Goal: Task Accomplishment & Management: Manage account settings

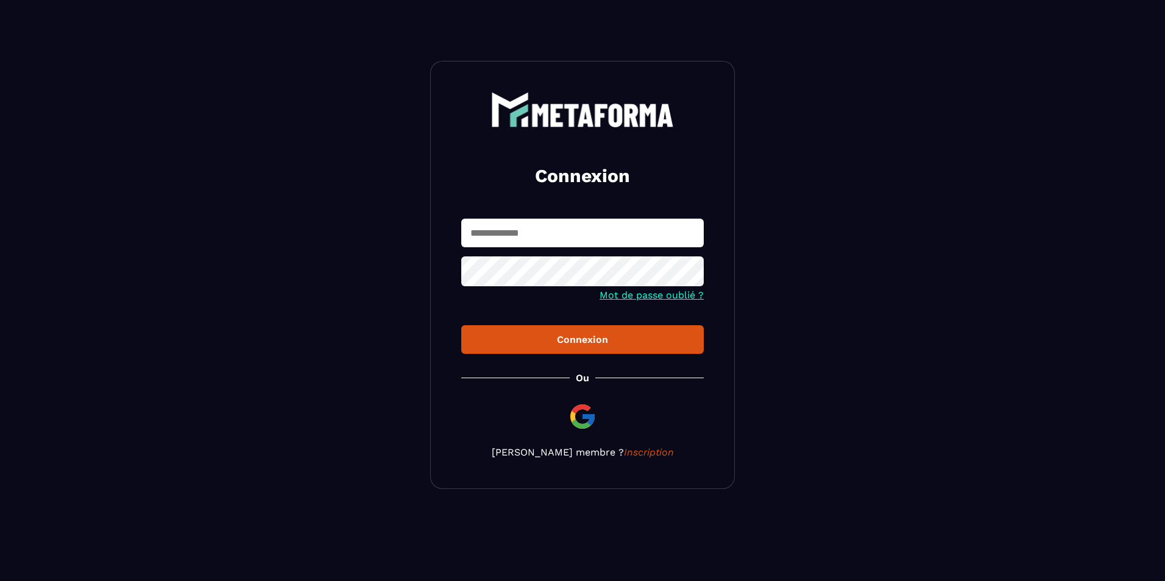
type input "**********"
click at [579, 342] on div "Connexion" at bounding box center [582, 340] width 223 height 12
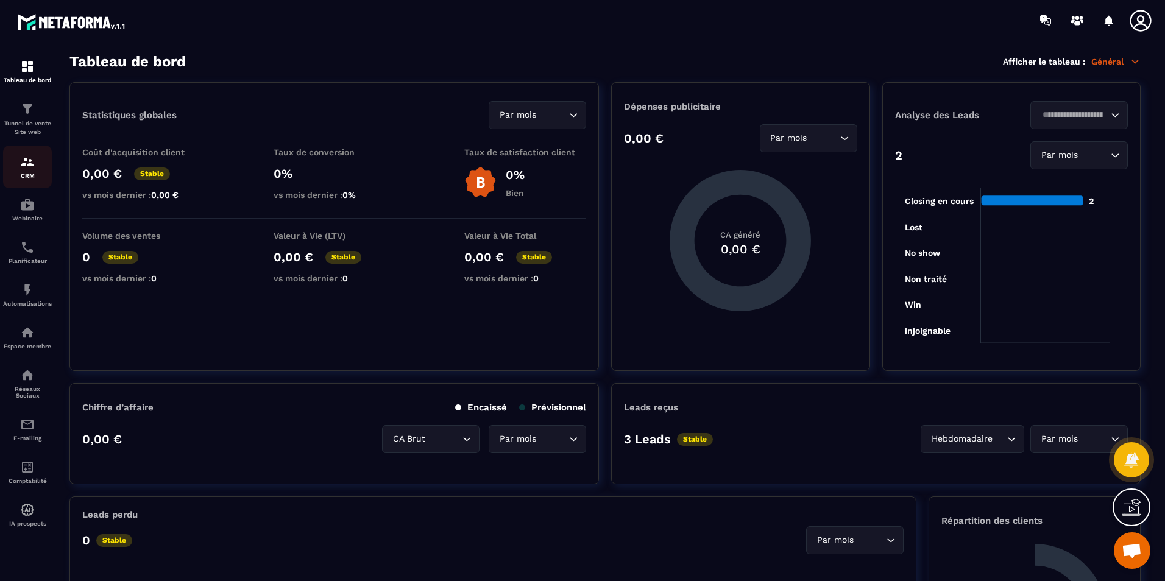
click at [25, 164] on img at bounding box center [27, 162] width 15 height 15
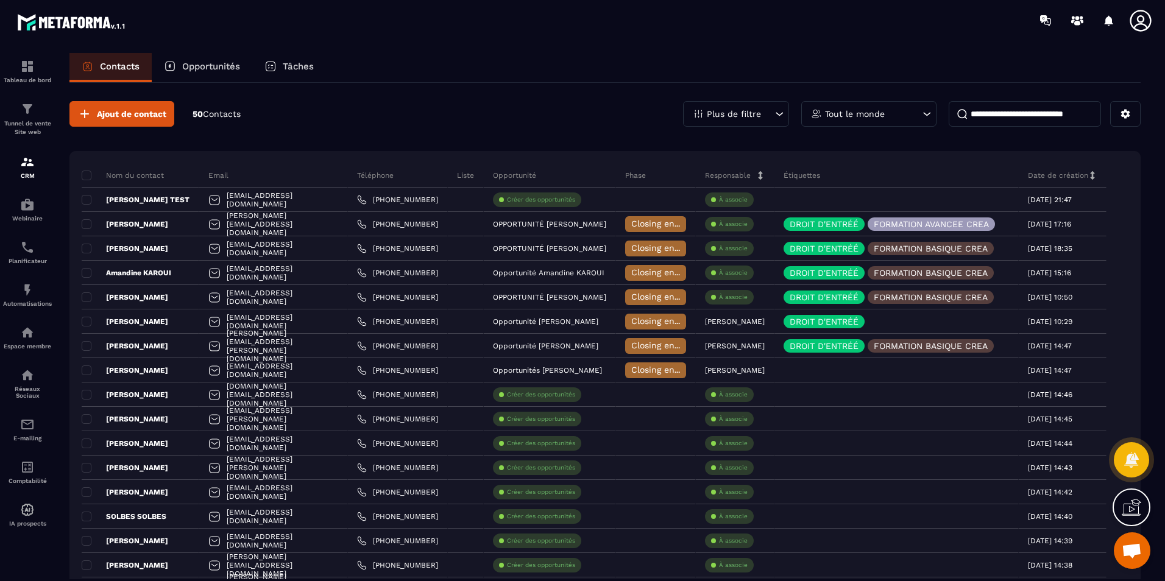
click at [186, 58] on div "Opportunités" at bounding box center [202, 67] width 101 height 29
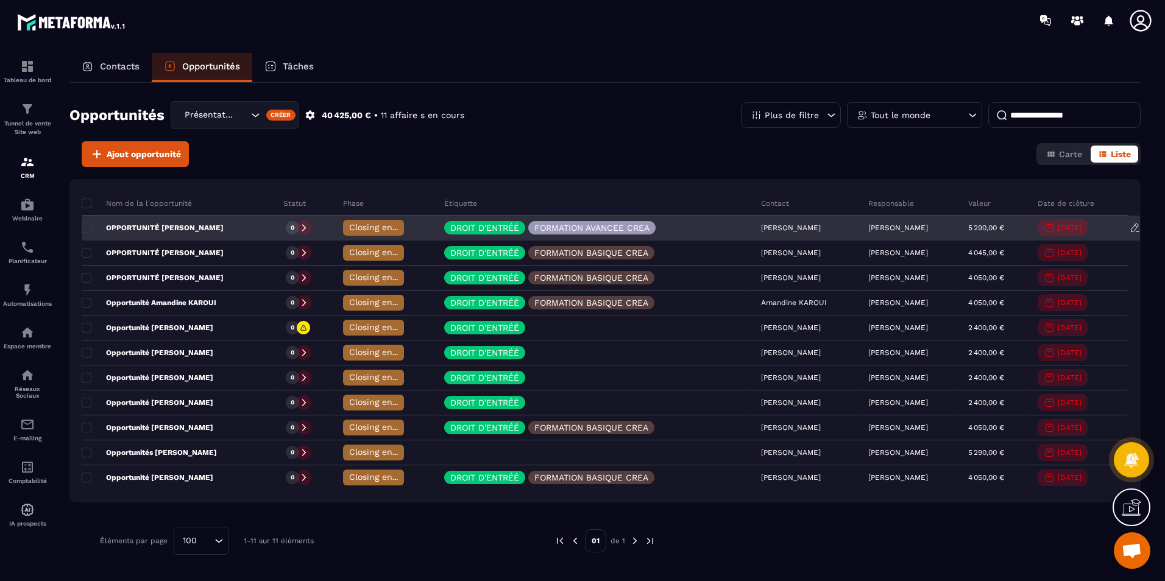
drag, startPoint x: 338, startPoint y: 227, endPoint x: 326, endPoint y: 224, distance: 12.4
click at [349, 224] on span "Closing en cours" at bounding box center [383, 227] width 69 height 10
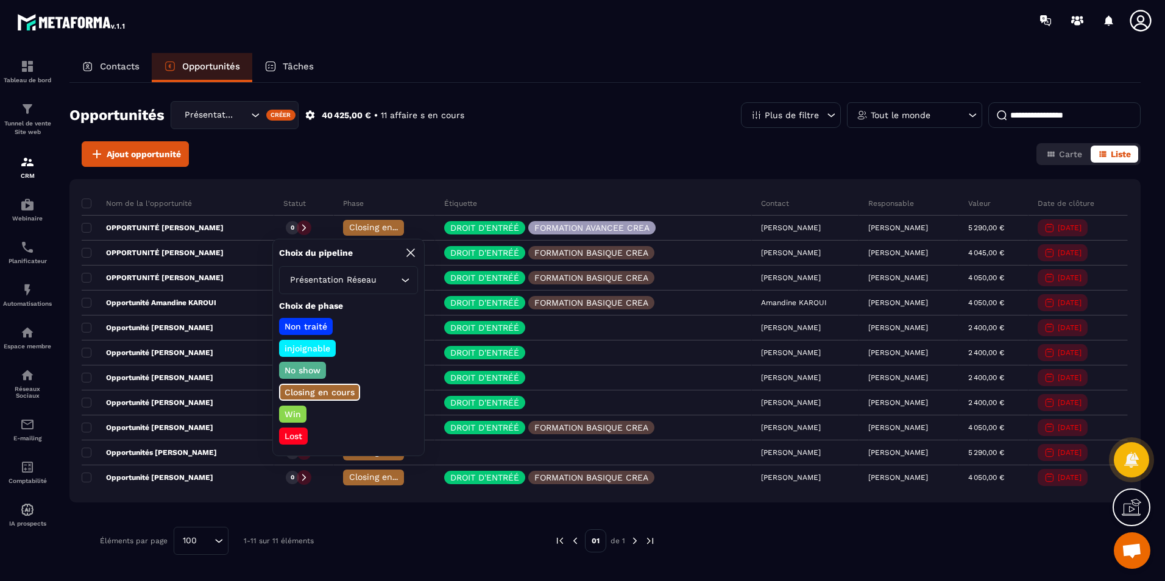
click at [394, 158] on div "Ajout opportunité Carte Liste" at bounding box center [604, 154] width 1071 height 26
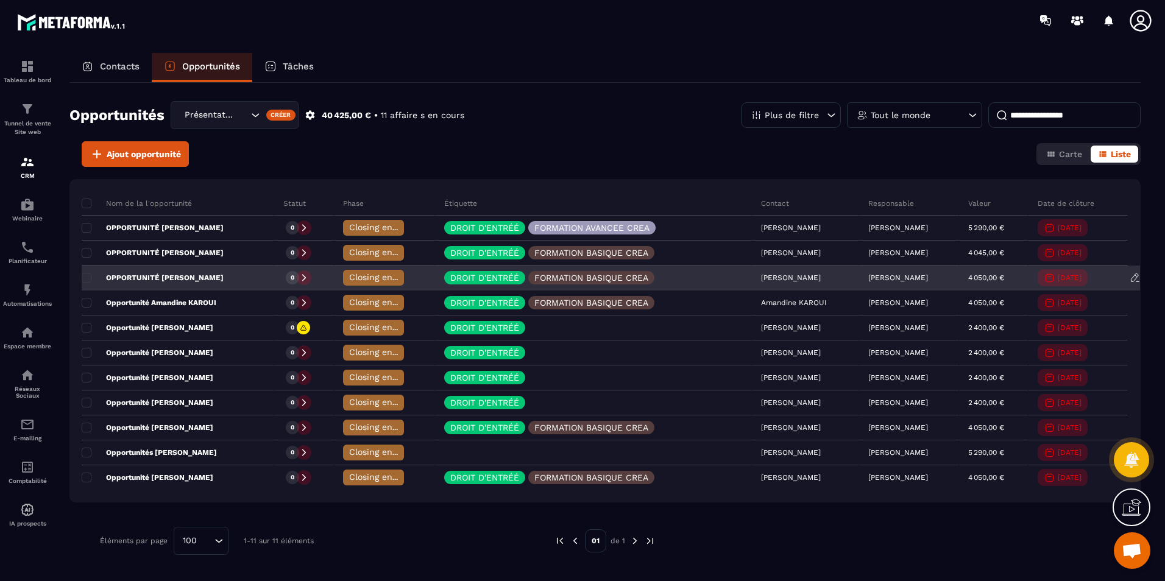
click at [349, 280] on span "Closing en cours" at bounding box center [383, 277] width 69 height 10
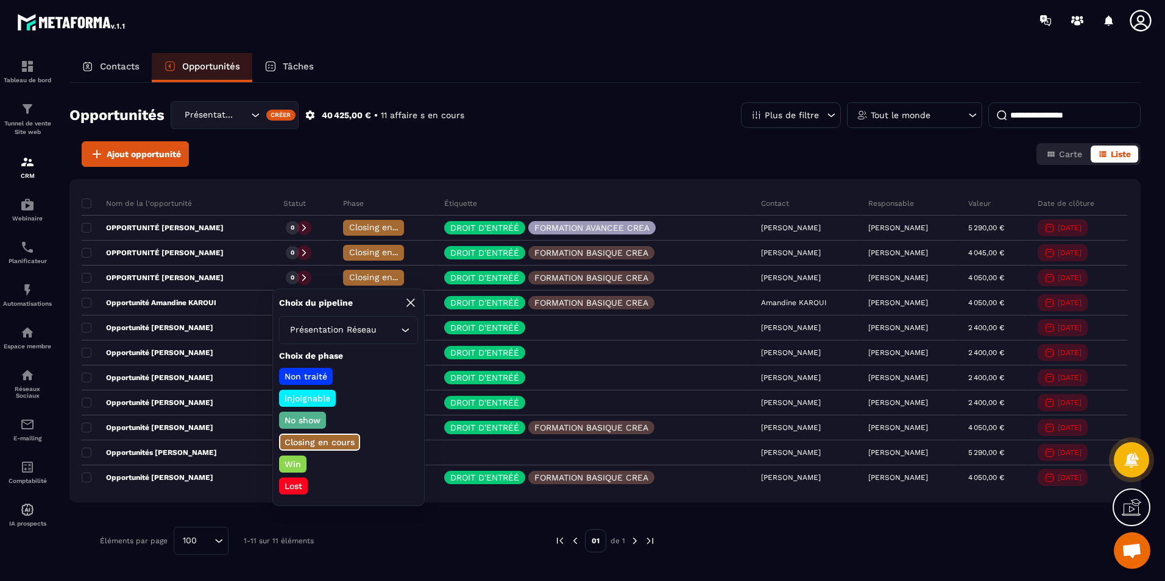
click at [355, 155] on div "Ajout opportunité Carte Liste" at bounding box center [604, 154] width 1071 height 26
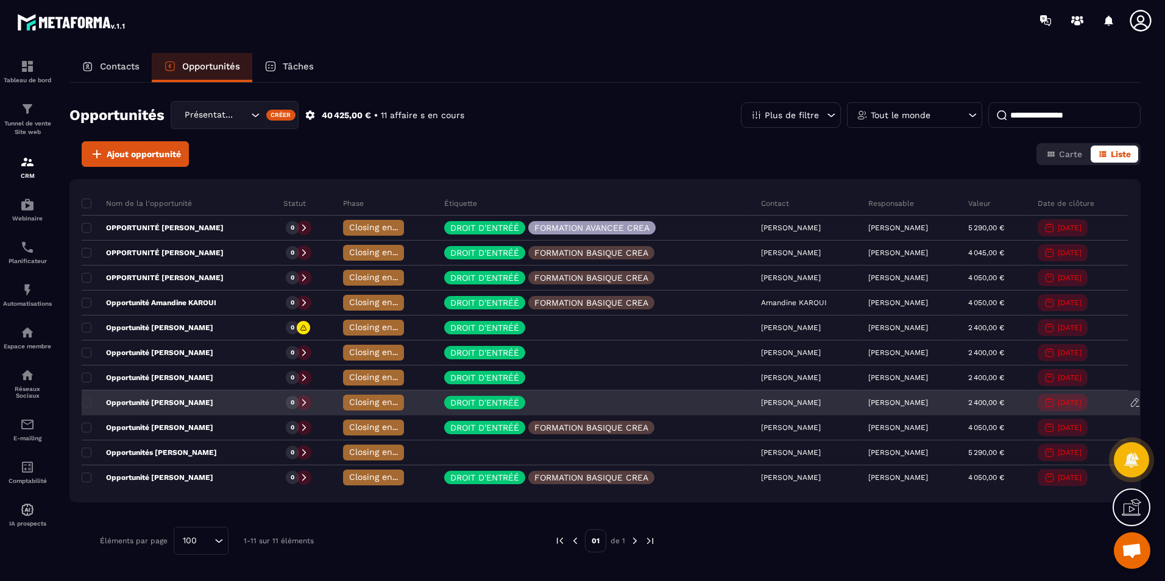
click at [345, 408] on div "Closing en cours" at bounding box center [373, 403] width 61 height 16
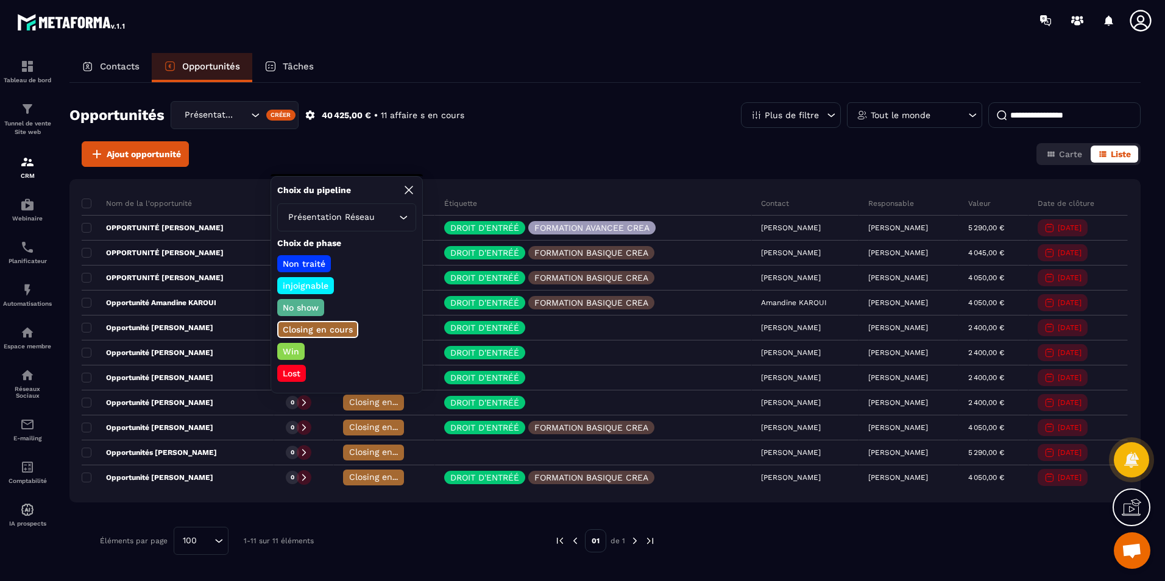
click at [287, 353] on p "Win" at bounding box center [291, 351] width 20 height 12
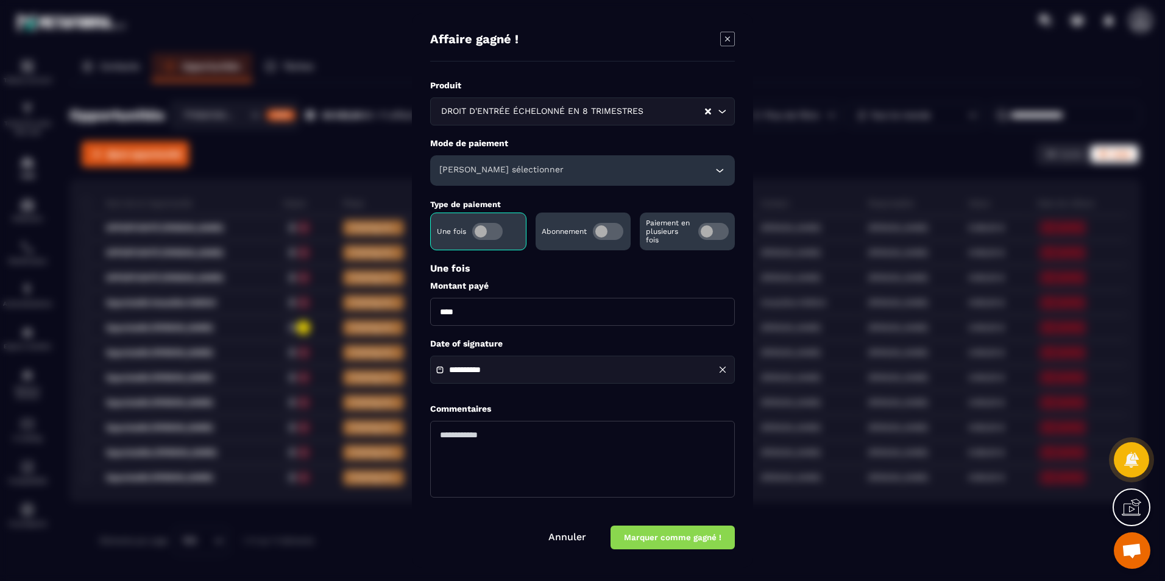
click at [664, 239] on p "Paiement en plusieurs fois" at bounding box center [669, 232] width 46 height 26
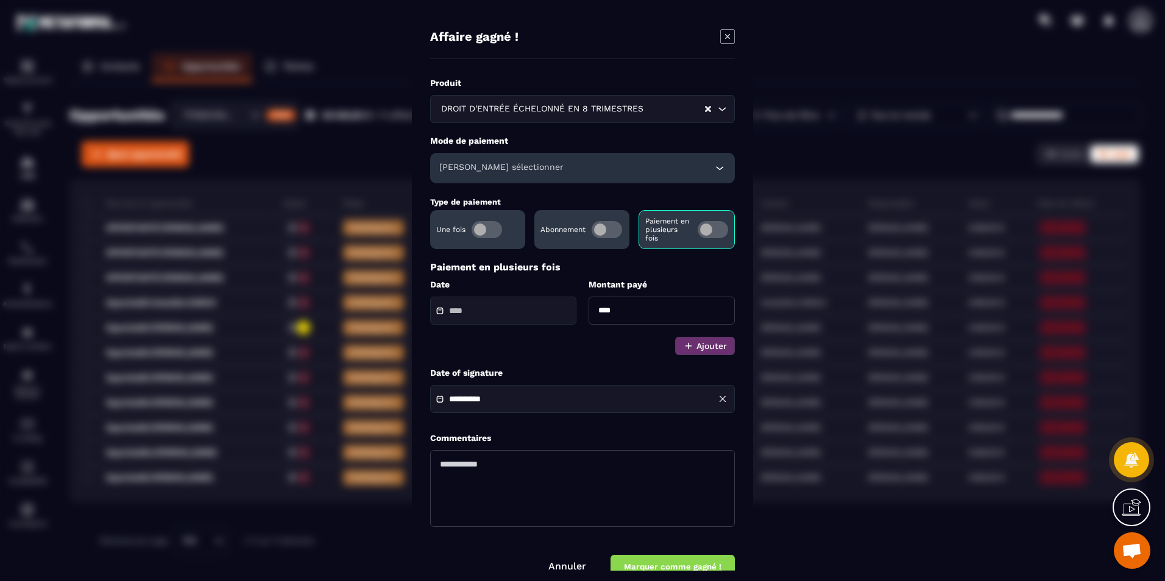
click at [511, 241] on div "Une fois" at bounding box center [477, 229] width 95 height 39
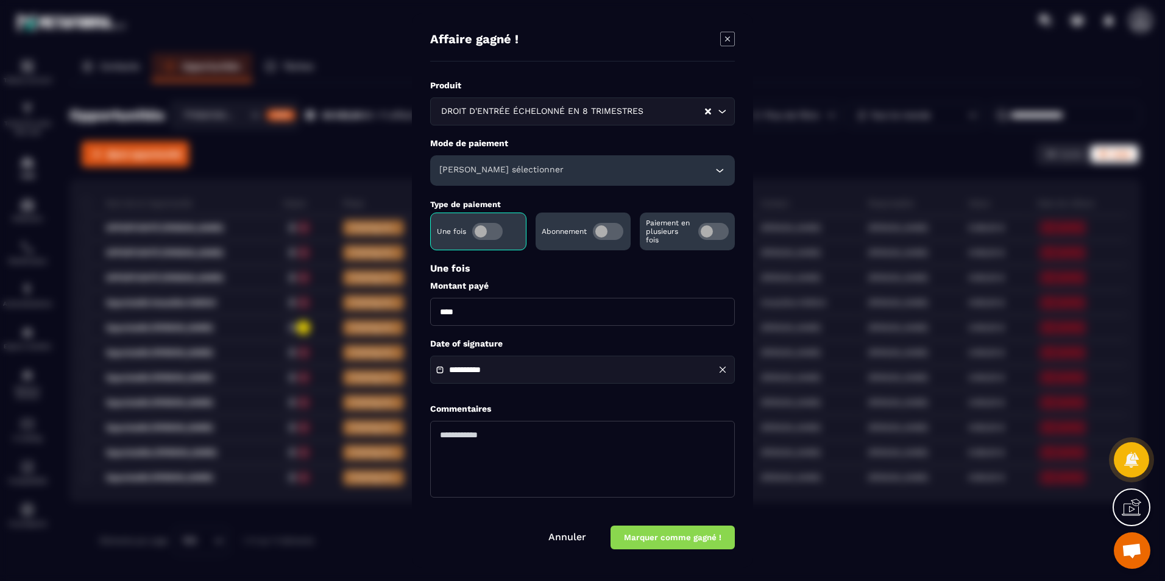
click at [593, 171] on div "[PERSON_NAME] sélectionner" at bounding box center [582, 170] width 305 height 30
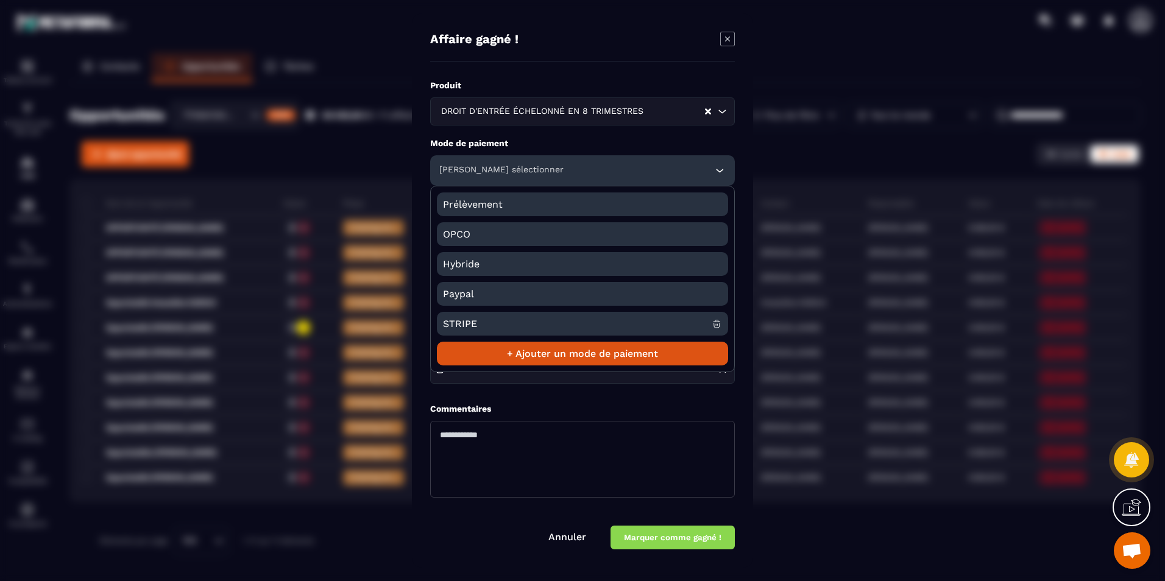
click at [528, 326] on span "STRIPE" at bounding box center [577, 324] width 269 height 24
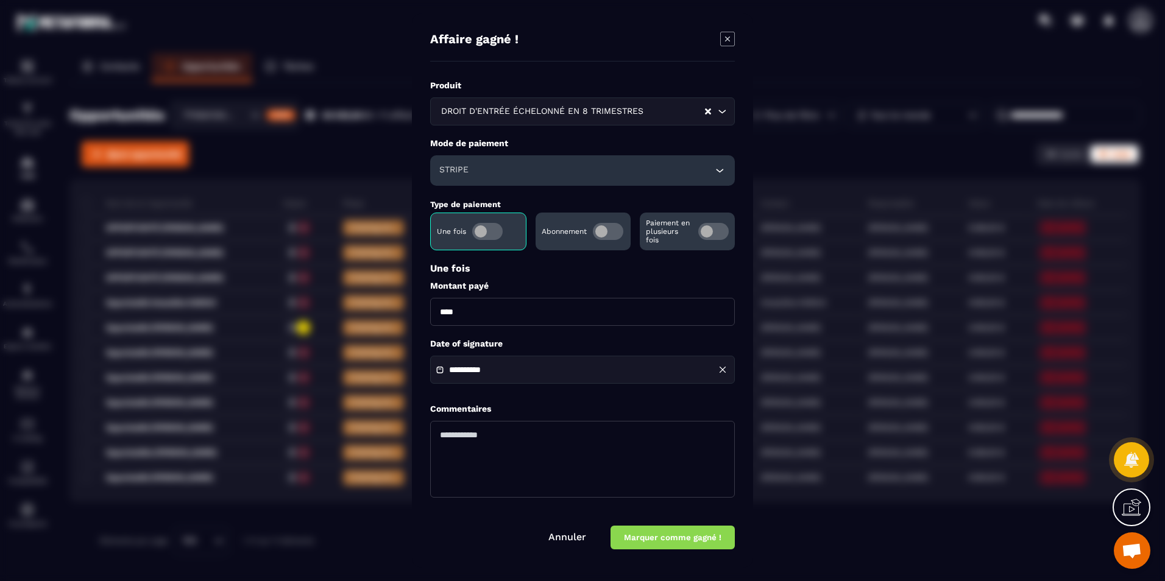
click at [661, 236] on p "Paiement en plusieurs fois" at bounding box center [669, 232] width 46 height 26
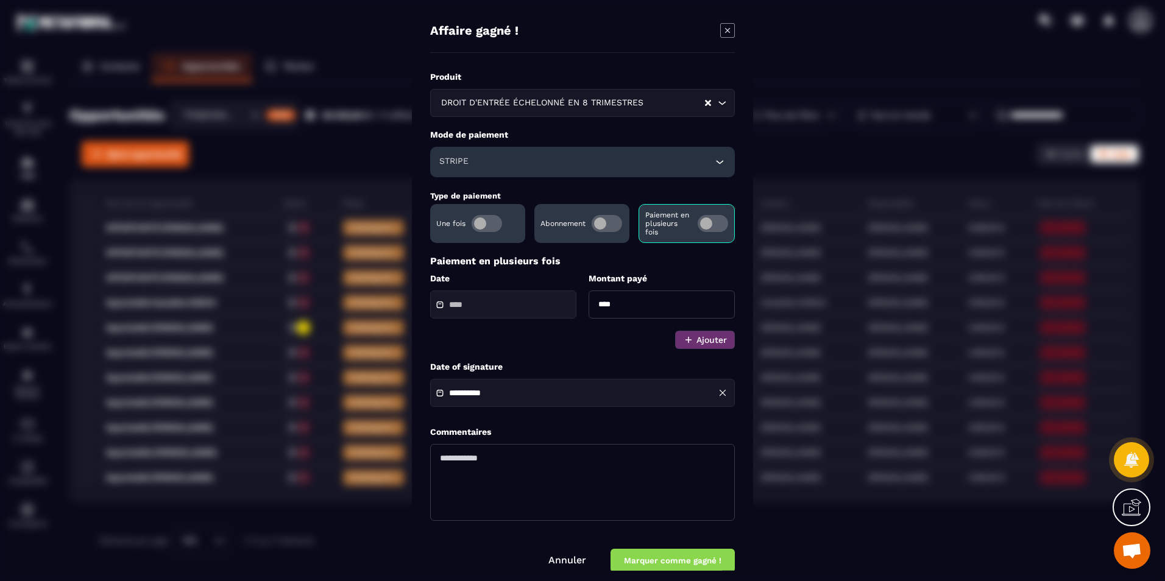
scroll to position [9, 0]
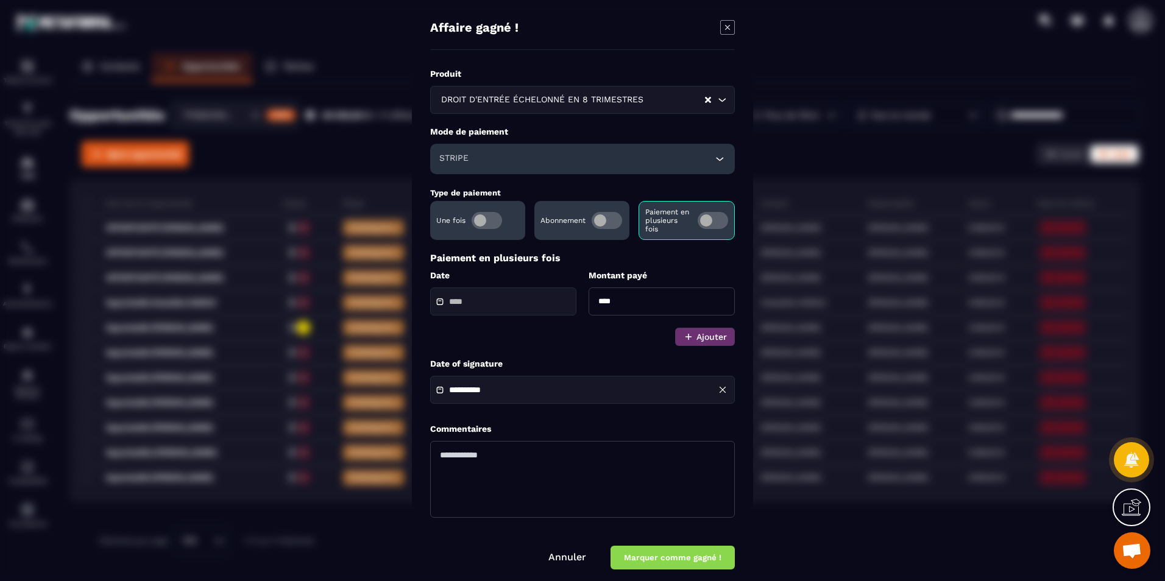
click at [649, 559] on button "Marquer comme gagné !" at bounding box center [672, 558] width 124 height 24
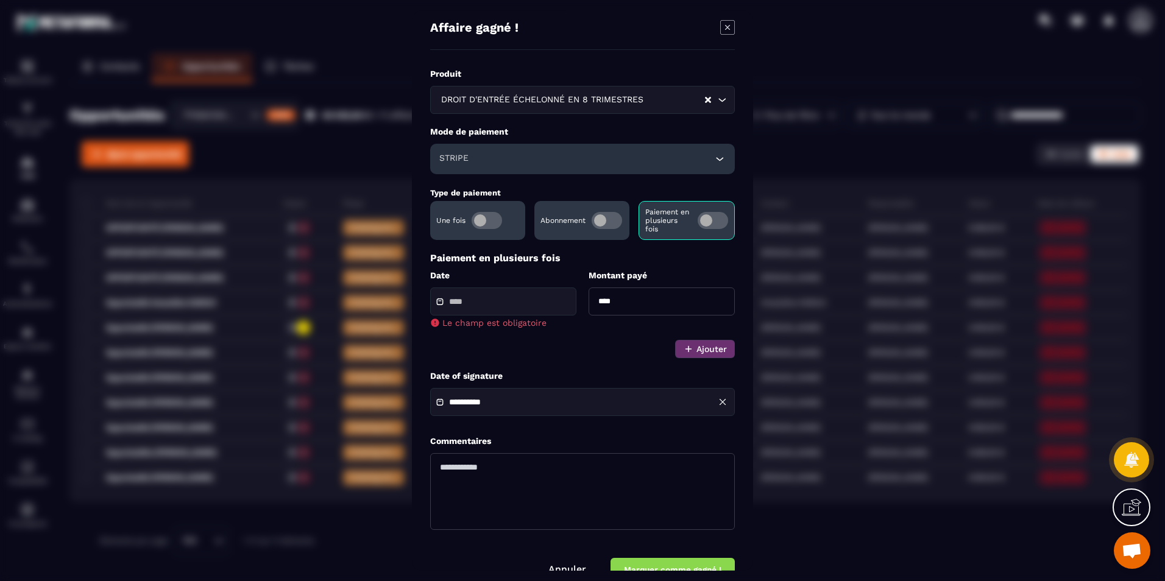
click at [500, 303] on input "Modal window" at bounding box center [491, 301] width 85 height 9
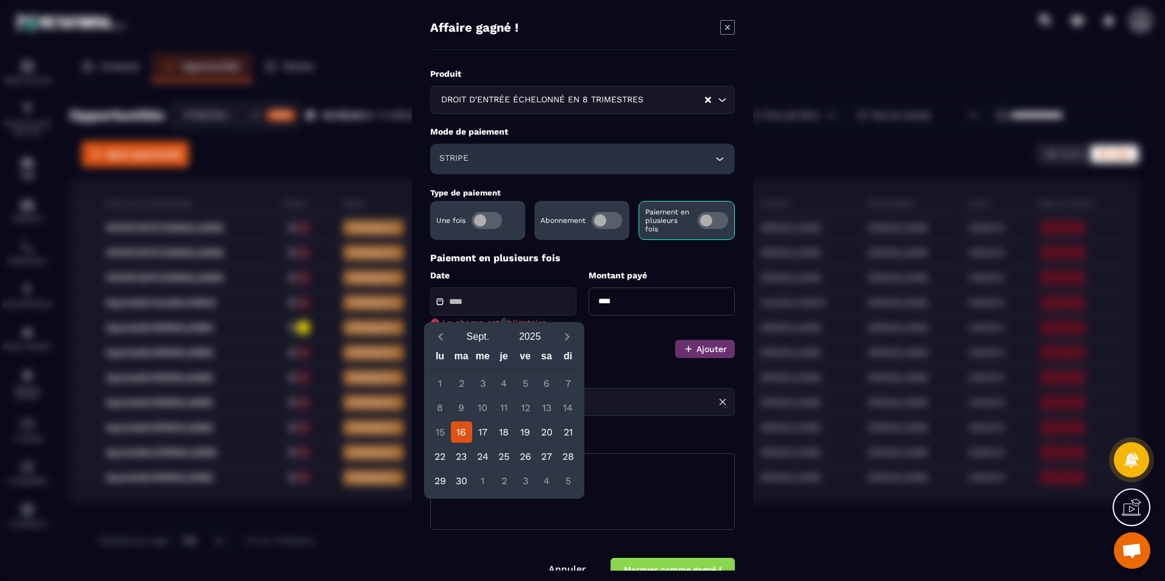
click at [459, 434] on div "16" at bounding box center [461, 432] width 21 height 21
type input "**********"
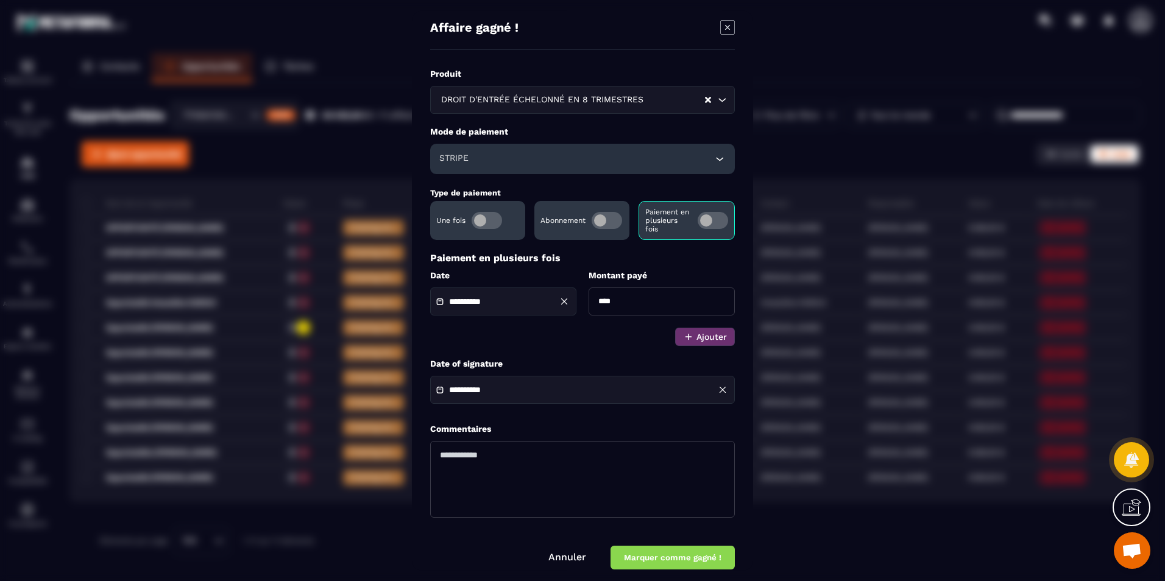
click at [648, 563] on button "Marquer comme gagné !" at bounding box center [672, 558] width 124 height 24
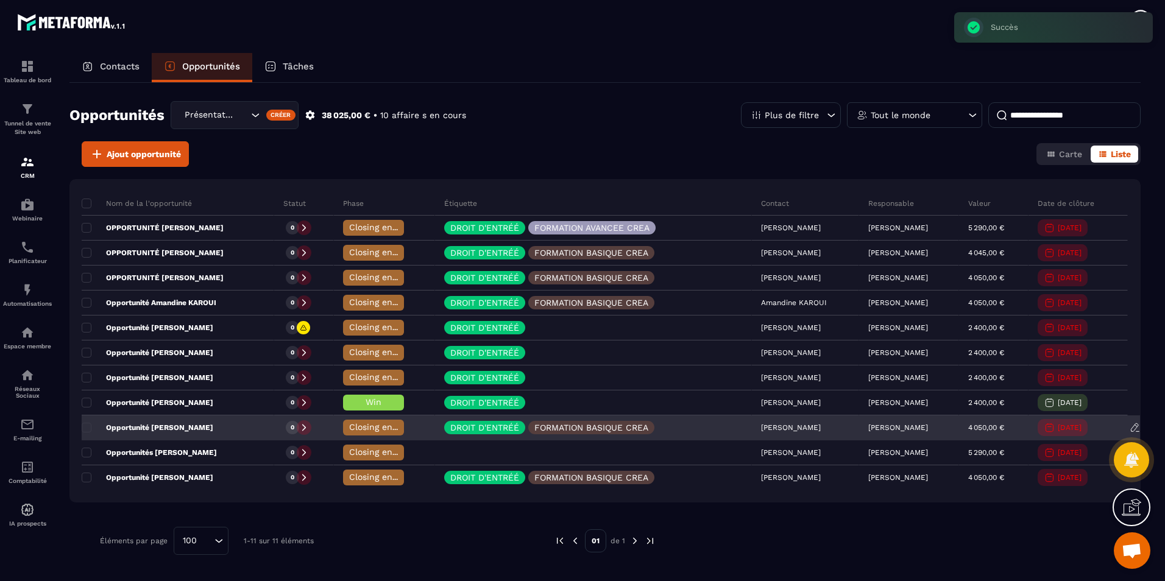
click at [343, 434] on div "Closing en cours" at bounding box center [373, 428] width 61 height 16
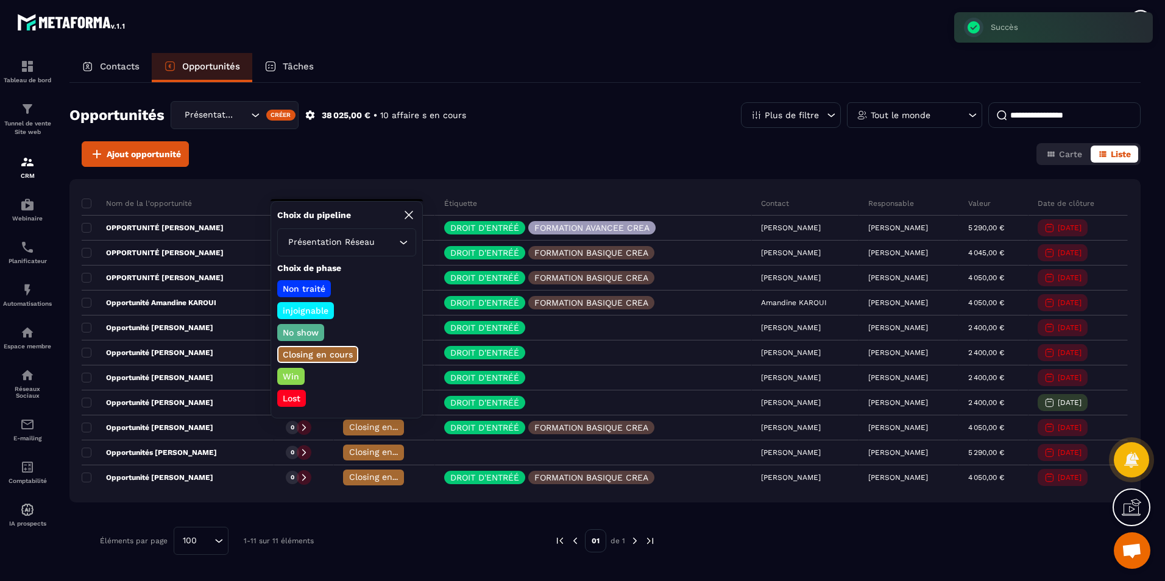
click at [292, 371] on p "Win" at bounding box center [291, 376] width 20 height 12
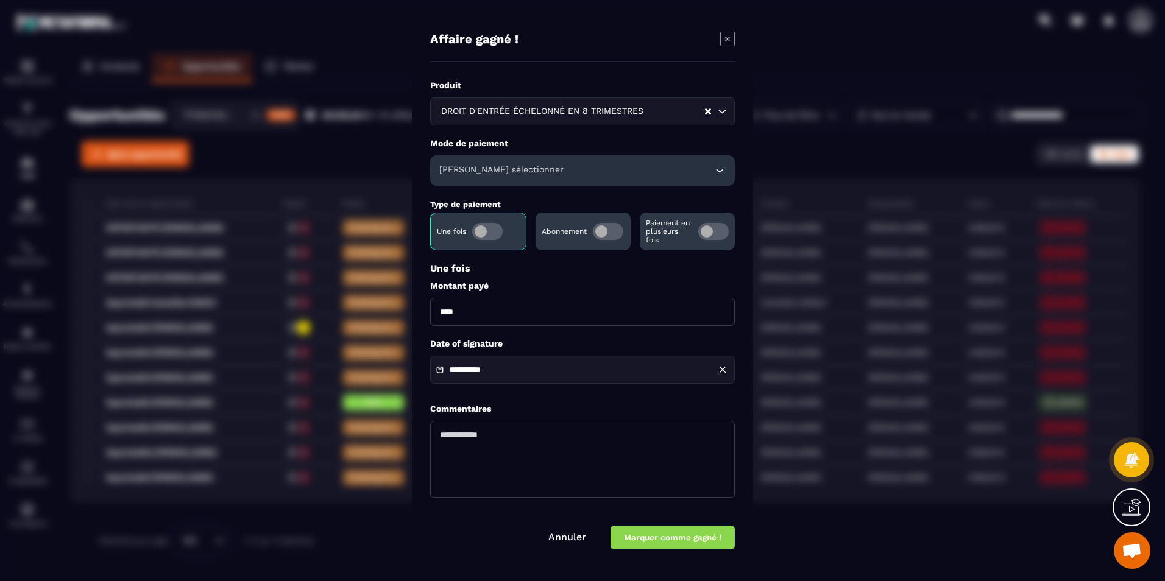
click at [616, 163] on div "[PERSON_NAME] sélectionner" at bounding box center [582, 170] width 305 height 30
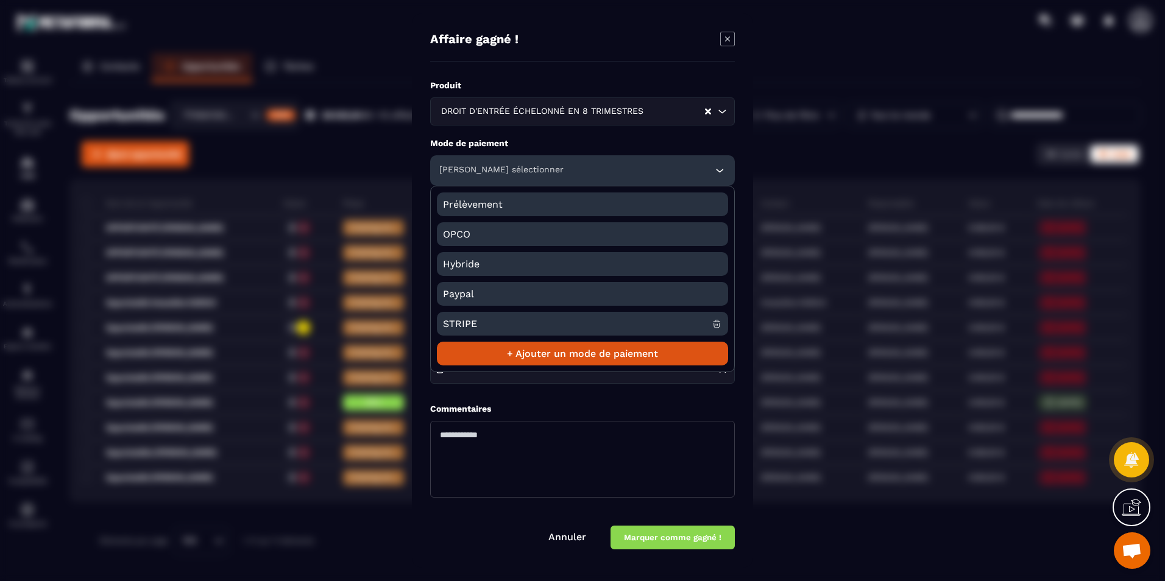
click at [489, 318] on span "STRIPE" at bounding box center [577, 324] width 269 height 24
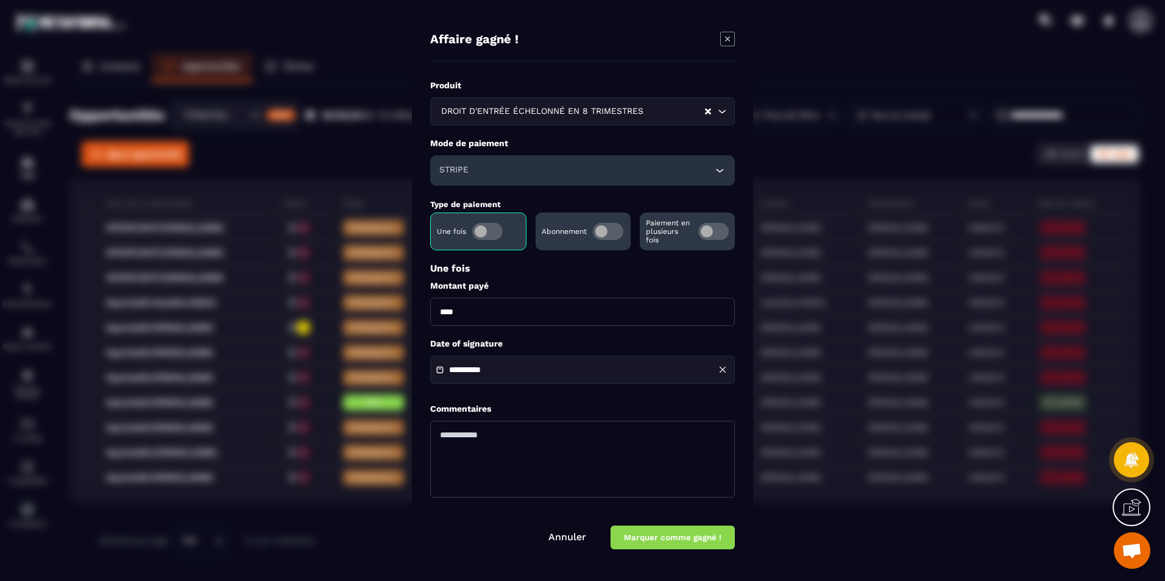
click at [669, 231] on p "Paiement en plusieurs fois" at bounding box center [669, 232] width 46 height 26
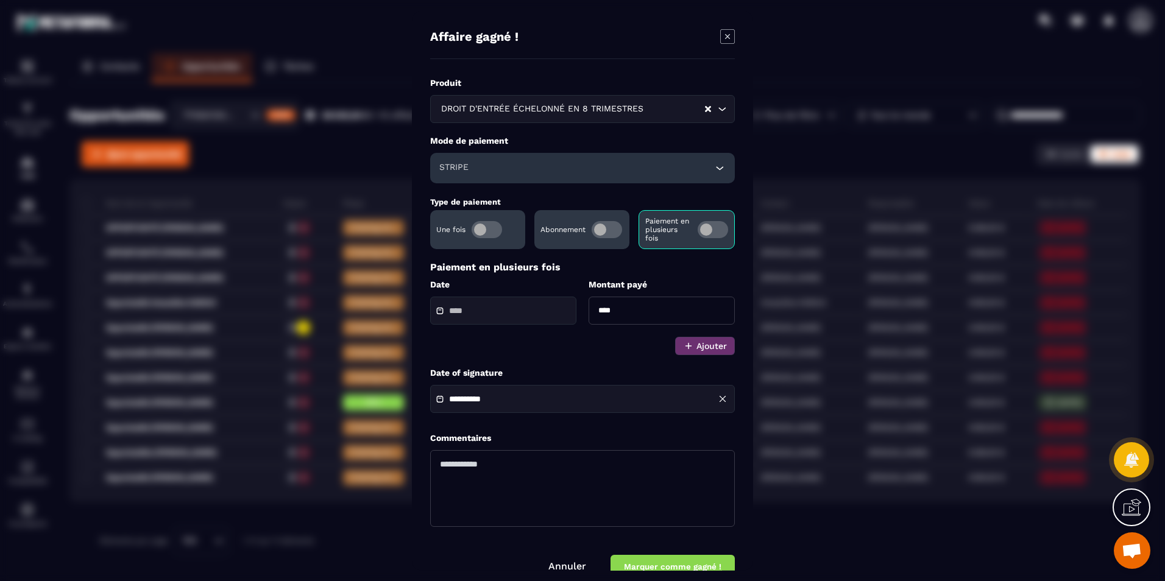
click at [517, 308] on input "Modal window" at bounding box center [491, 310] width 85 height 9
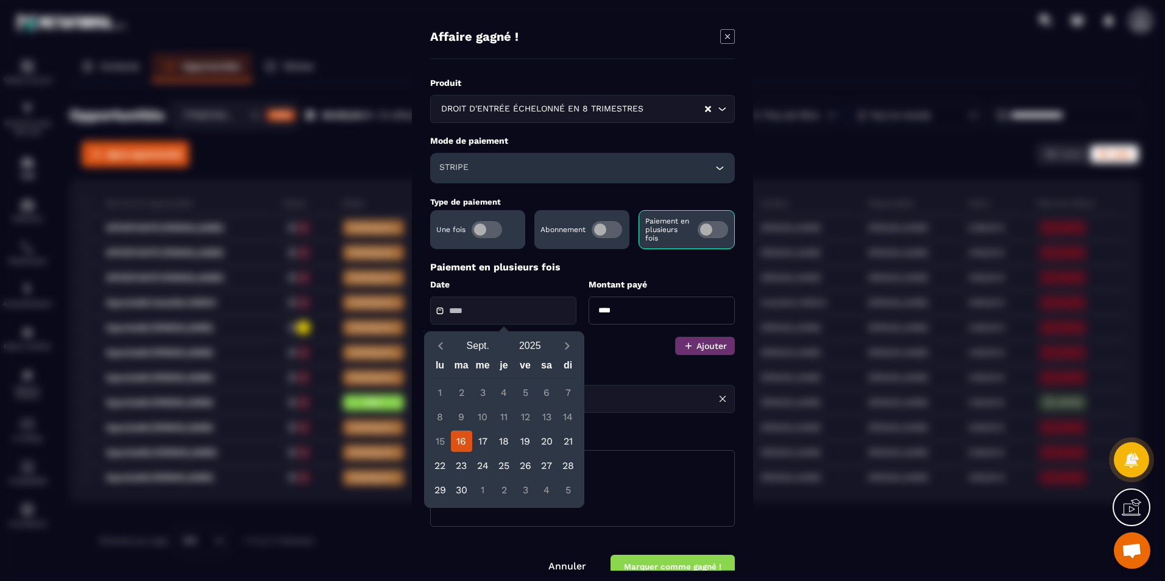
click at [457, 440] on div "16" at bounding box center [461, 441] width 21 height 21
type input "**********"
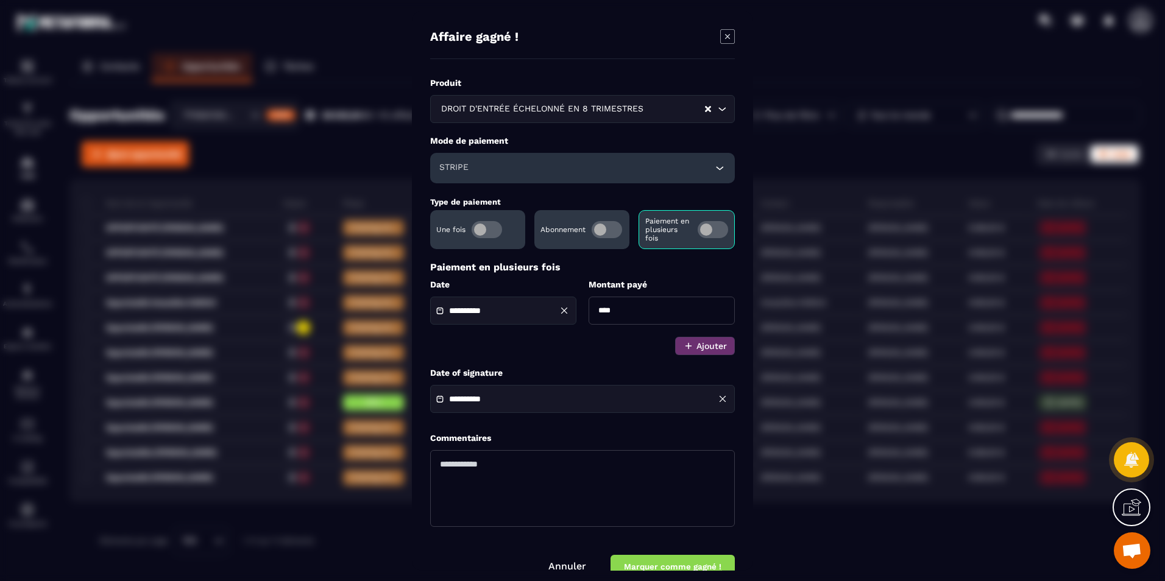
click at [646, 562] on button "Marquer comme gagné !" at bounding box center [672, 567] width 124 height 24
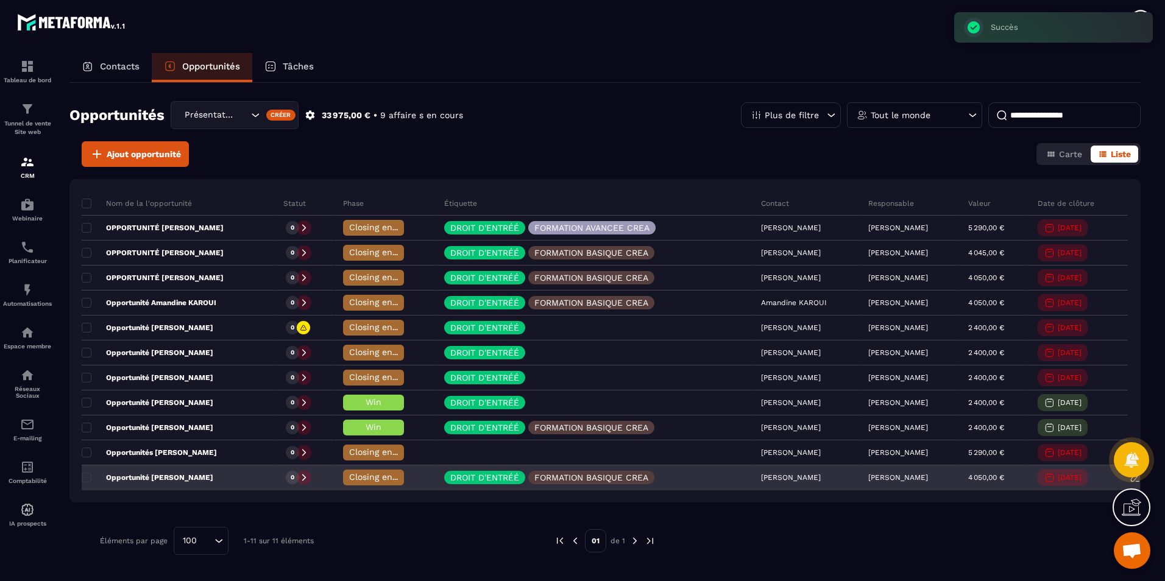
click at [349, 473] on span "Closing en cours" at bounding box center [383, 477] width 69 height 10
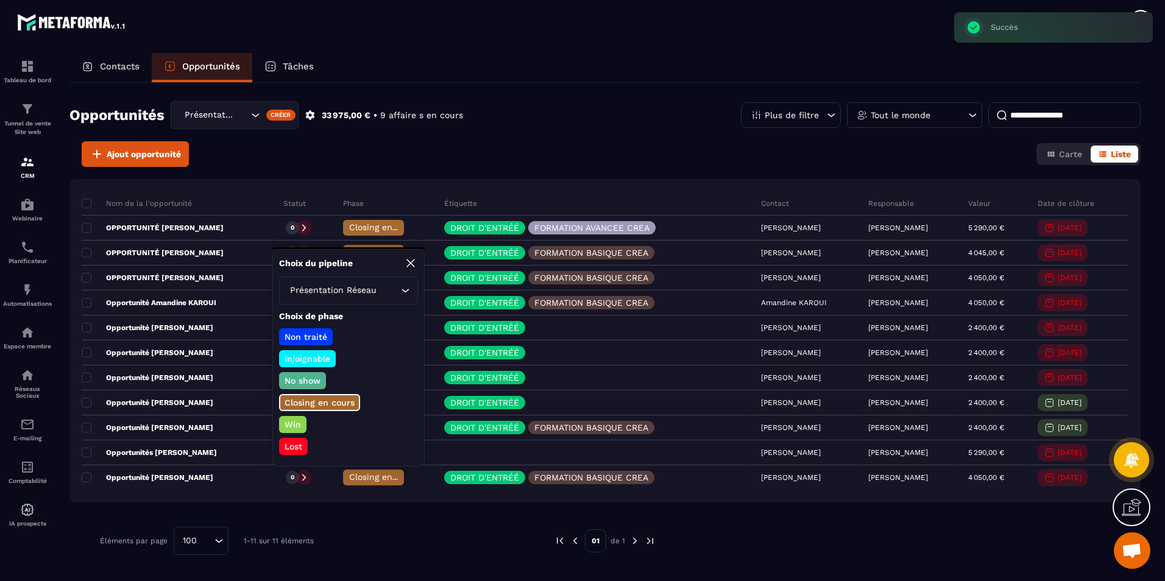
click at [290, 420] on p "Win" at bounding box center [293, 424] width 20 height 12
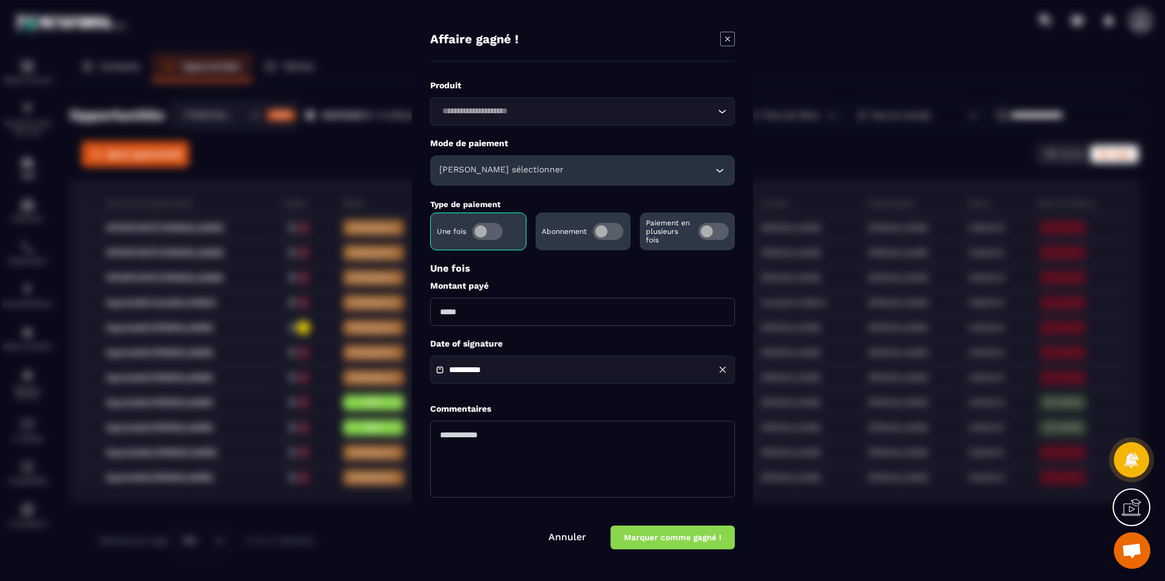
click at [579, 114] on input "Search for option" at bounding box center [576, 111] width 277 height 13
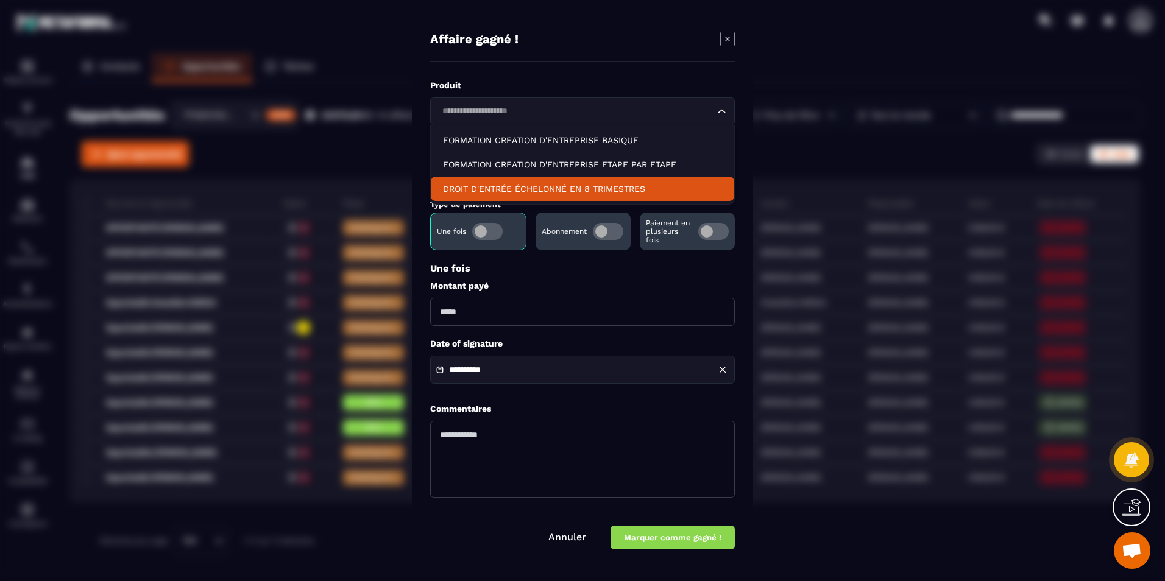
click at [548, 184] on p "DROIT D'ENTRÉE ÉCHELONNÉ EN 8 TRIMESTRES" at bounding box center [582, 189] width 279 height 12
type input "****"
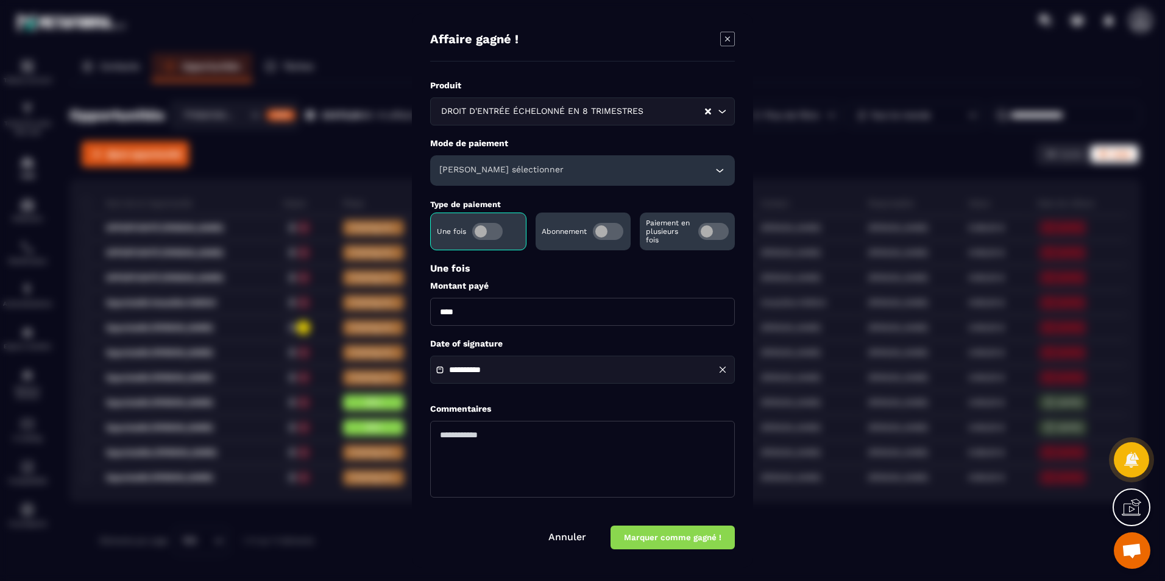
click at [540, 173] on div "[PERSON_NAME] sélectionner" at bounding box center [582, 170] width 305 height 30
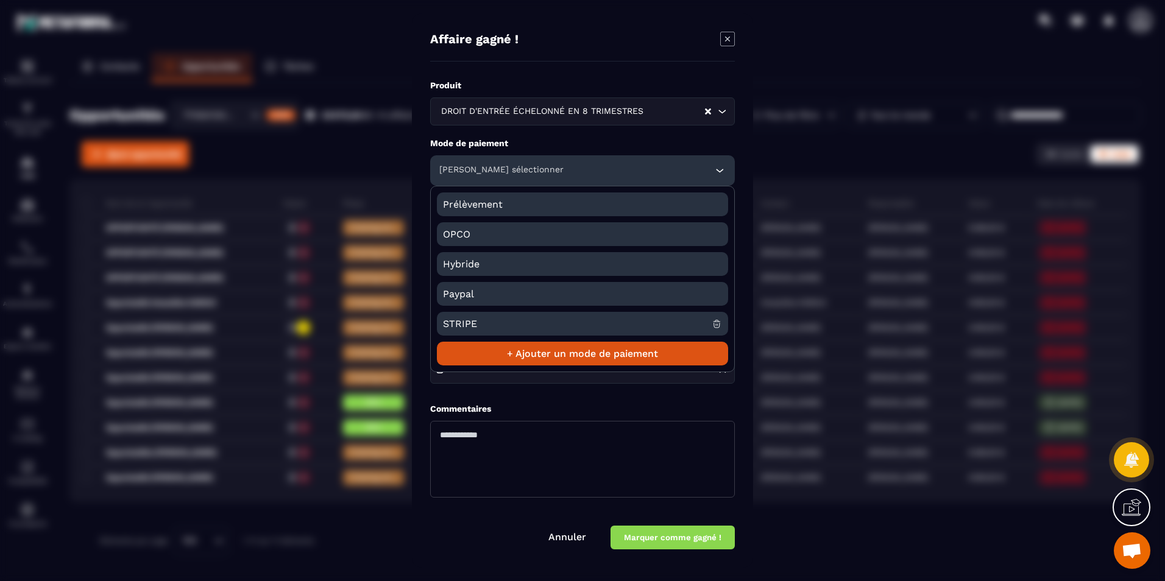
click at [506, 329] on span "STRIPE" at bounding box center [577, 324] width 269 height 24
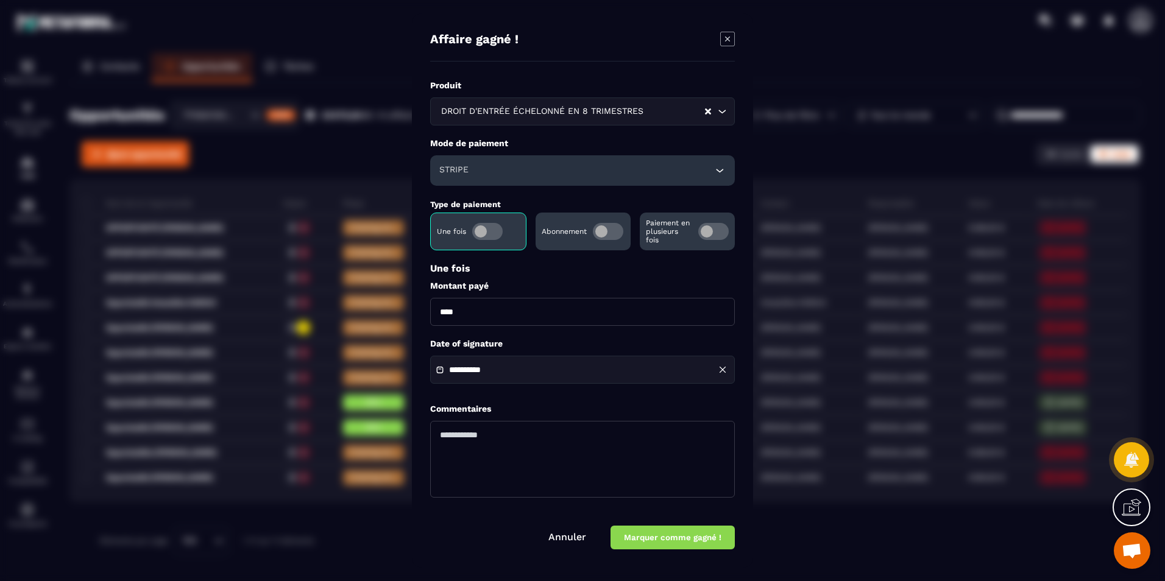
click at [682, 224] on p "Paiement en plusieurs fois" at bounding box center [669, 232] width 46 height 26
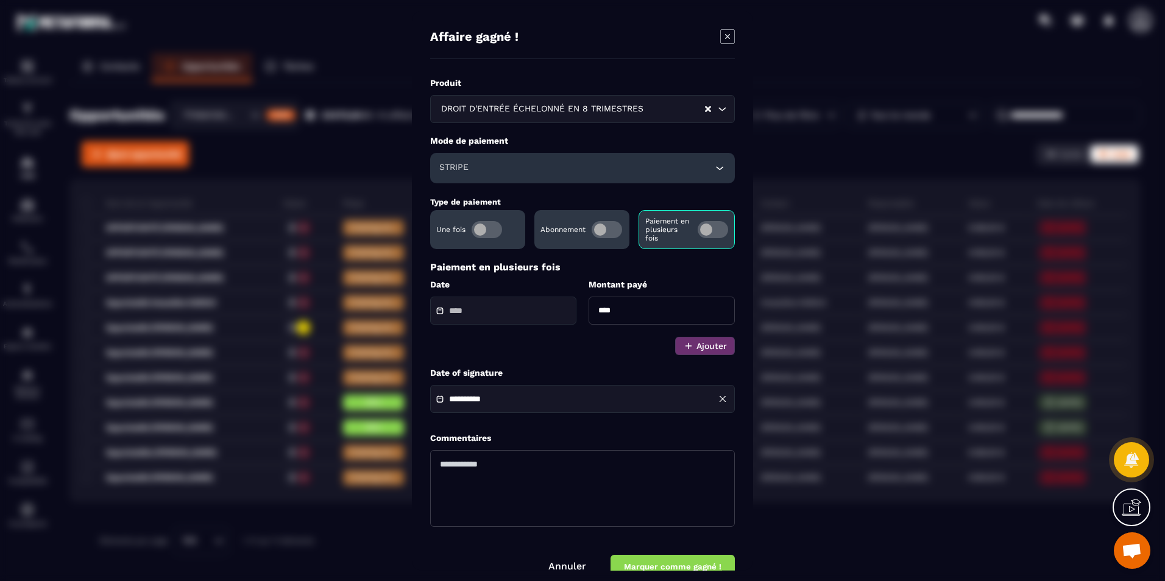
click at [515, 305] on div "Modal window" at bounding box center [503, 311] width 146 height 28
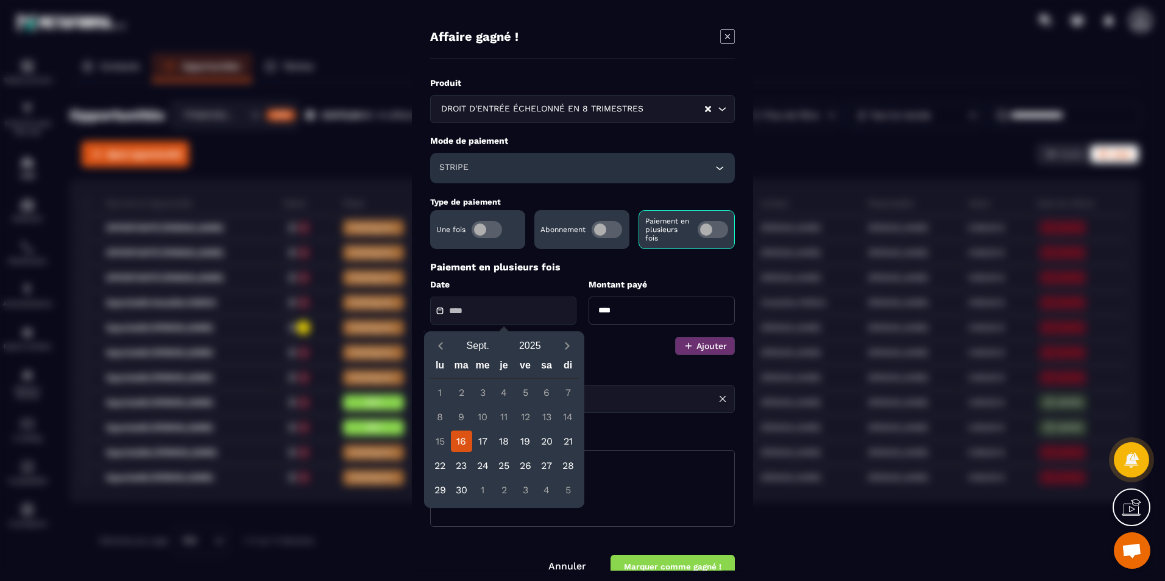
click at [462, 439] on div "16" at bounding box center [461, 441] width 21 height 21
type input "**********"
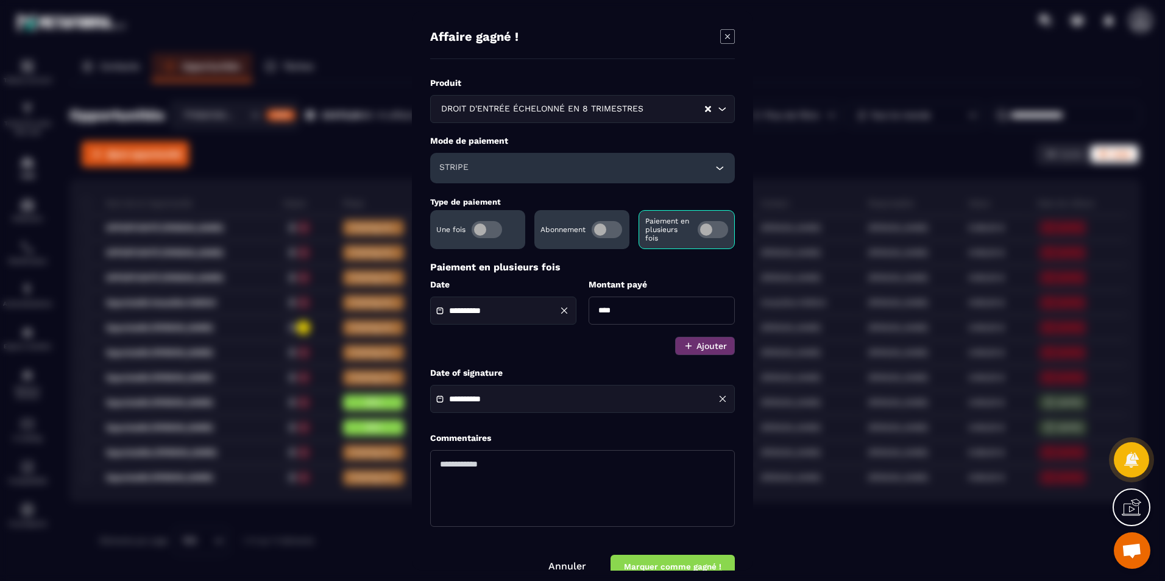
click at [644, 561] on button "Marquer comme gagné !" at bounding box center [672, 567] width 124 height 24
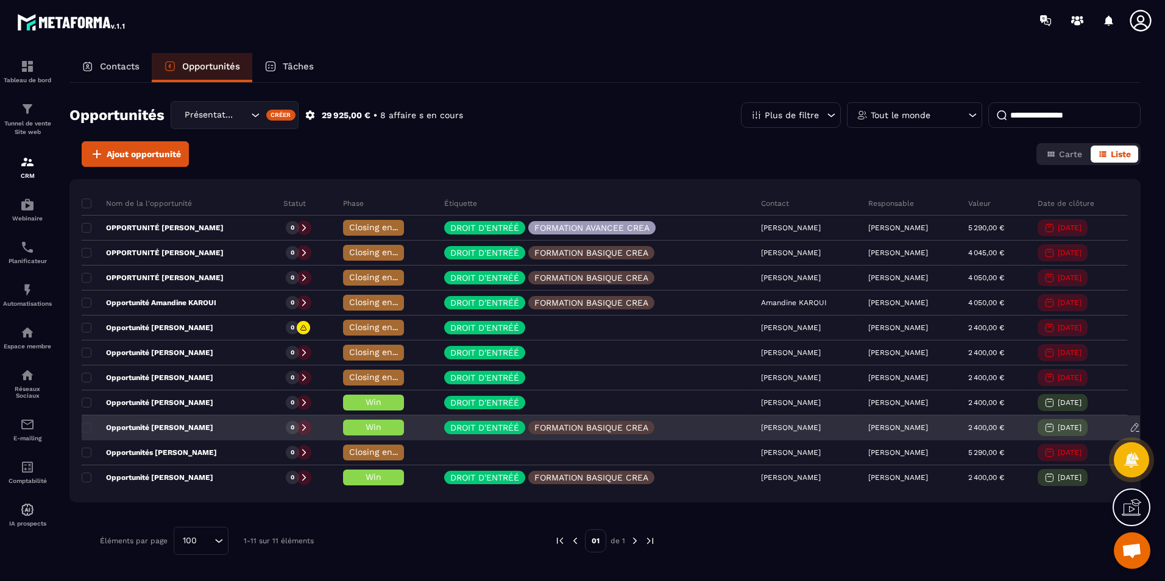
scroll to position [0, 0]
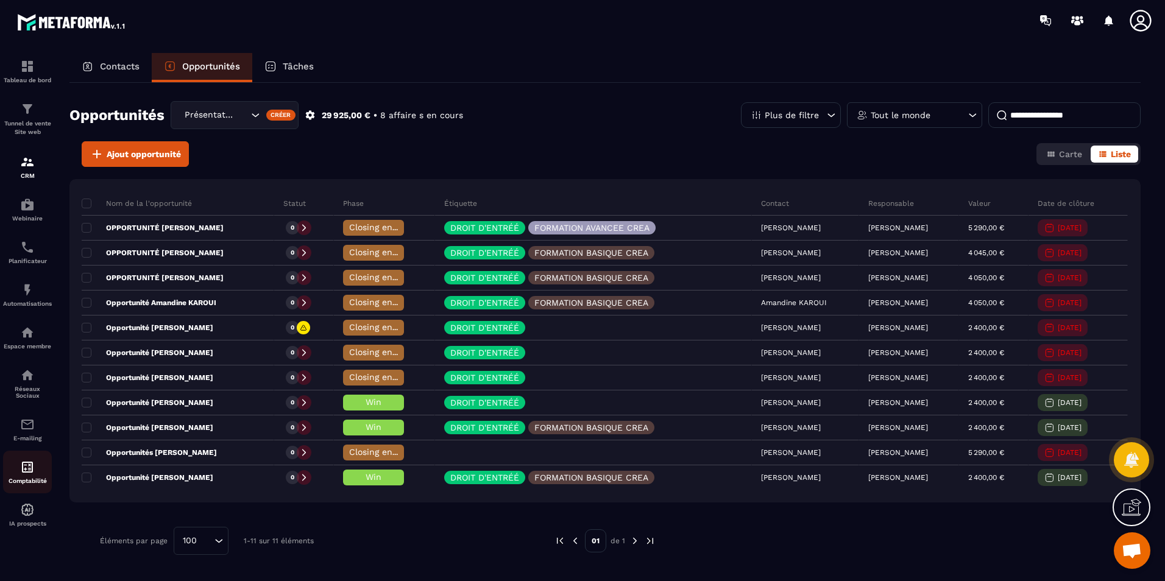
click at [27, 461] on img at bounding box center [27, 467] width 15 height 15
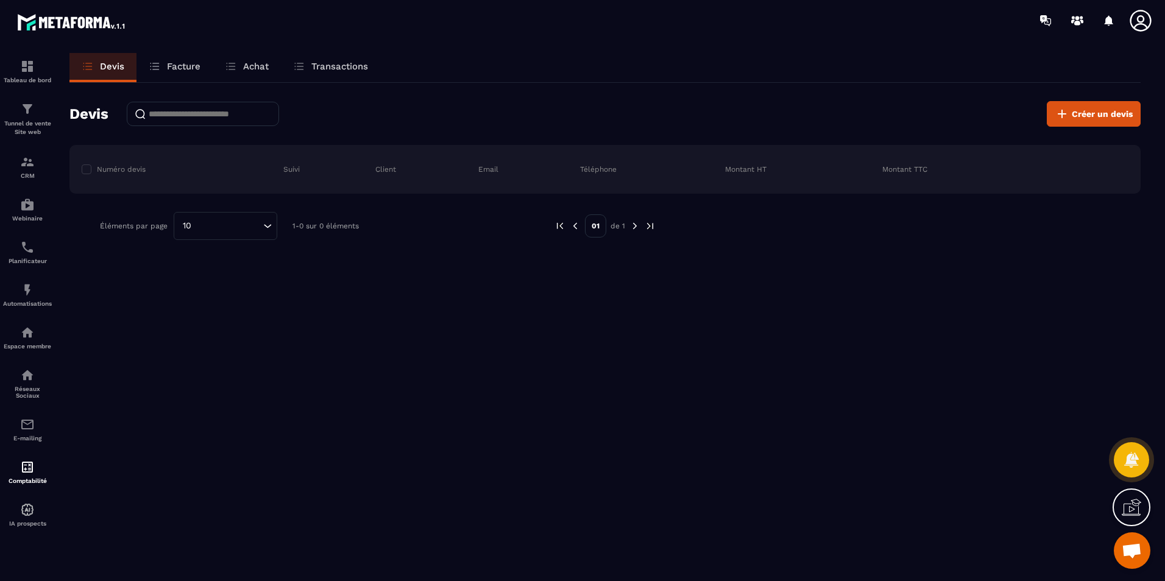
click at [185, 68] on p "Facture" at bounding box center [184, 66] width 34 height 11
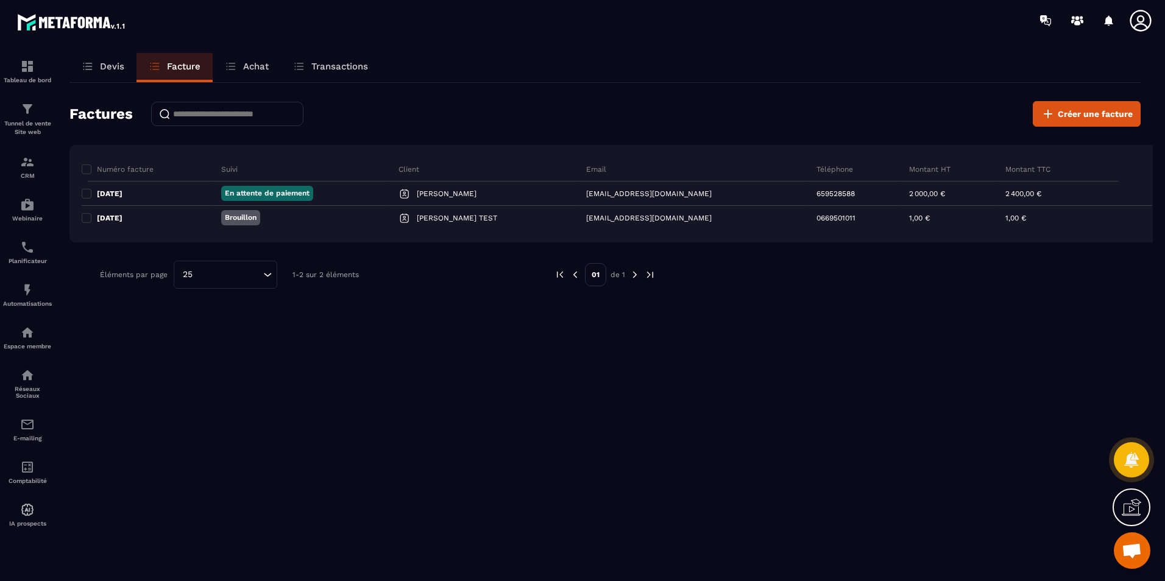
click at [106, 66] on p "Devis" at bounding box center [112, 66] width 24 height 11
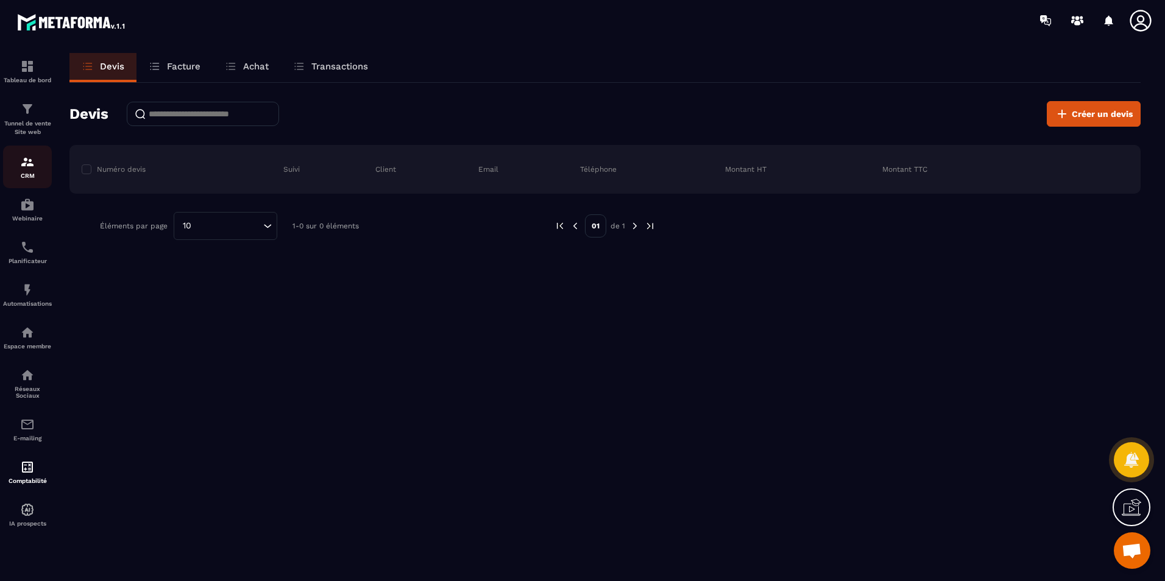
click at [23, 175] on p "CRM" at bounding box center [27, 175] width 49 height 7
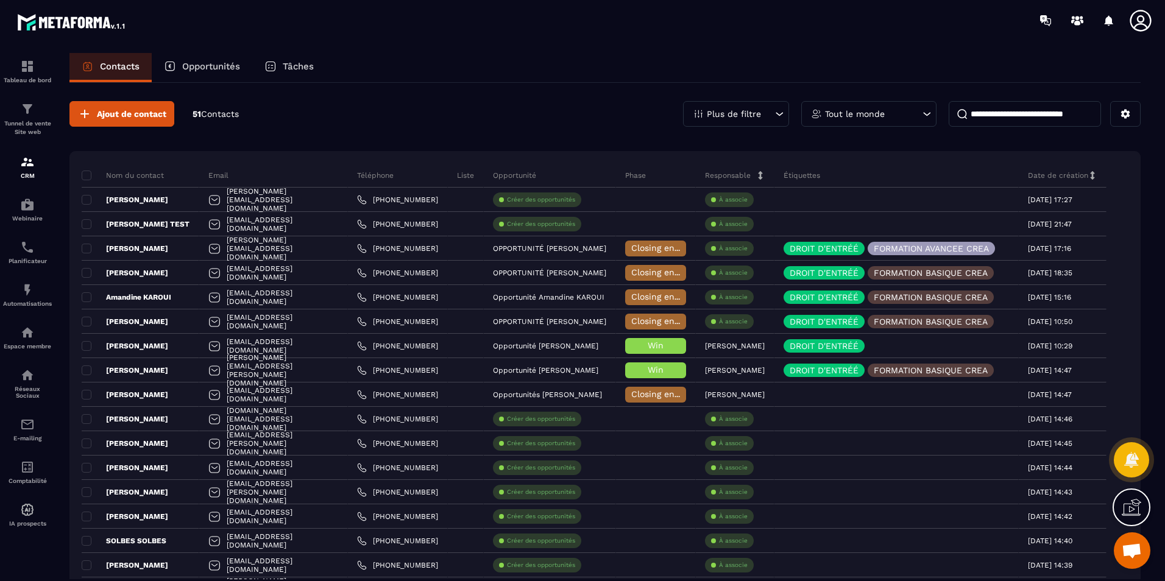
click at [189, 61] on p "Opportunités" at bounding box center [211, 66] width 58 height 11
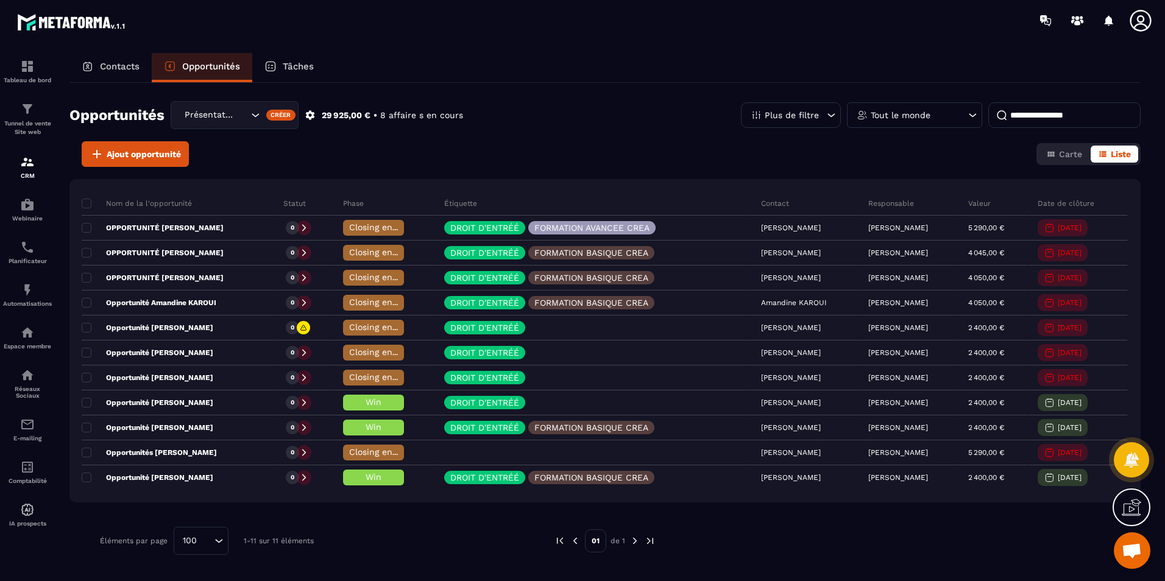
click at [282, 66] on div "Tâches" at bounding box center [289, 67] width 74 height 29
